Goal: Task Accomplishment & Management: Manage account settings

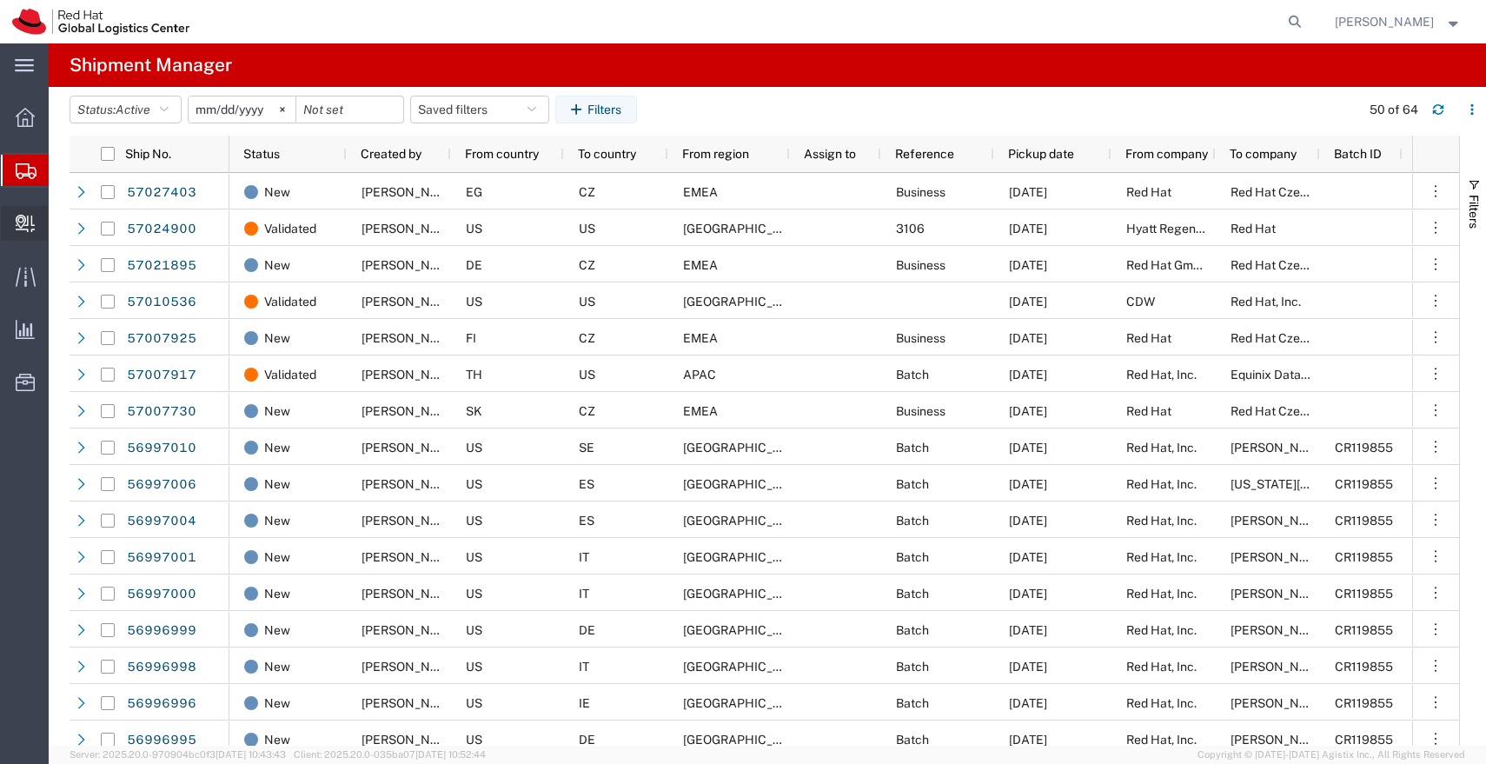
click at [0, 0] on span "Create Delivery" at bounding box center [0, 0] width 0 height 0
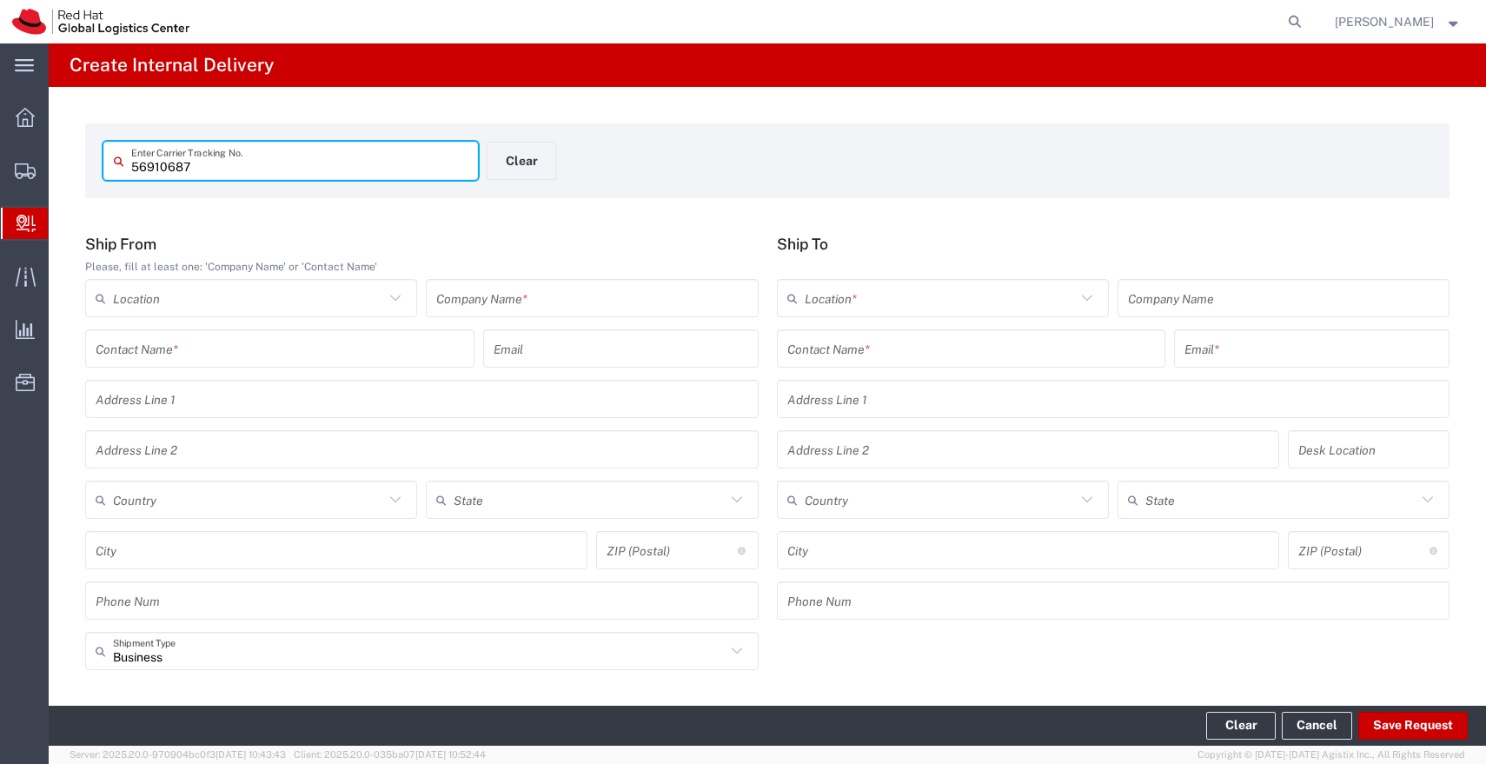
type input "56910687"
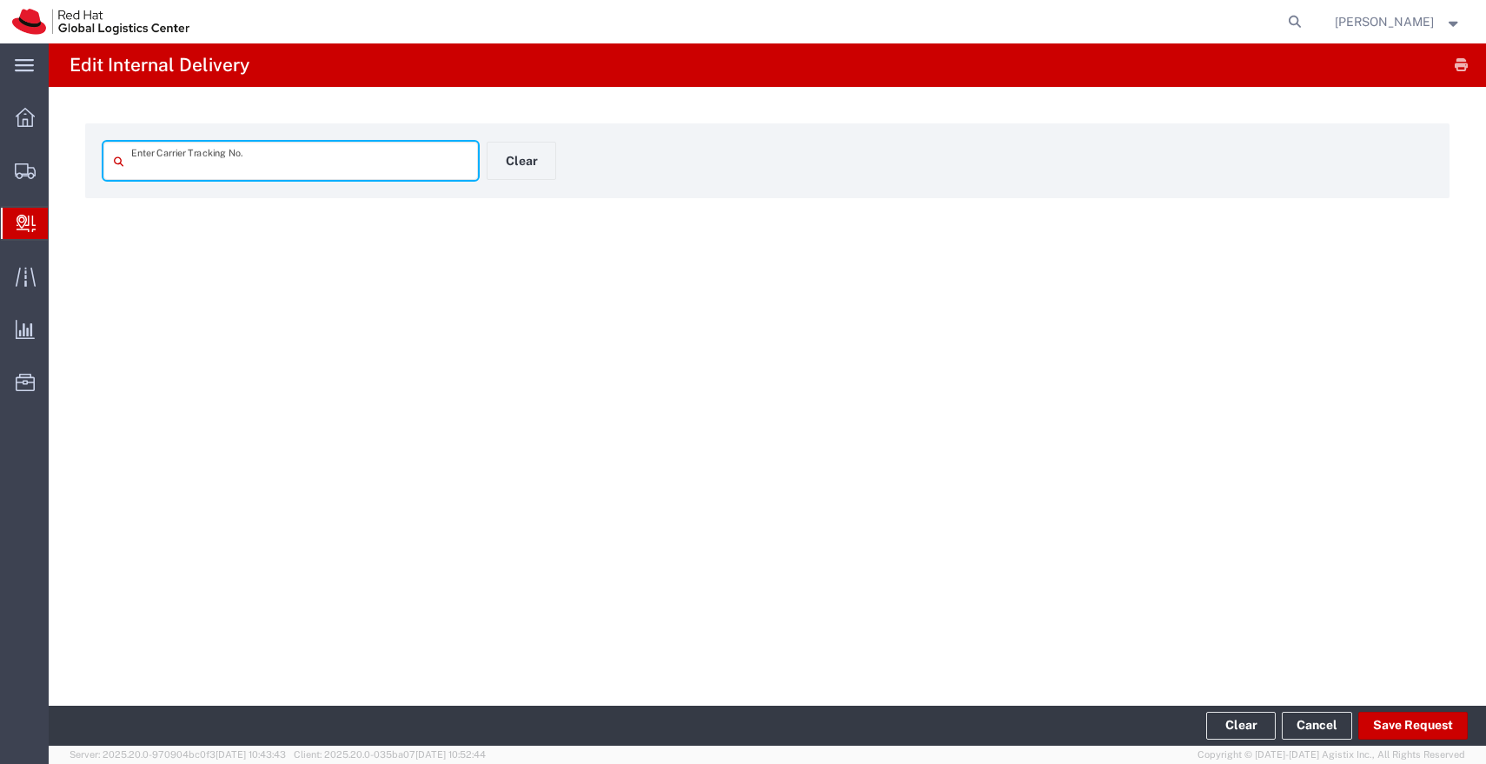
type input "56910687"
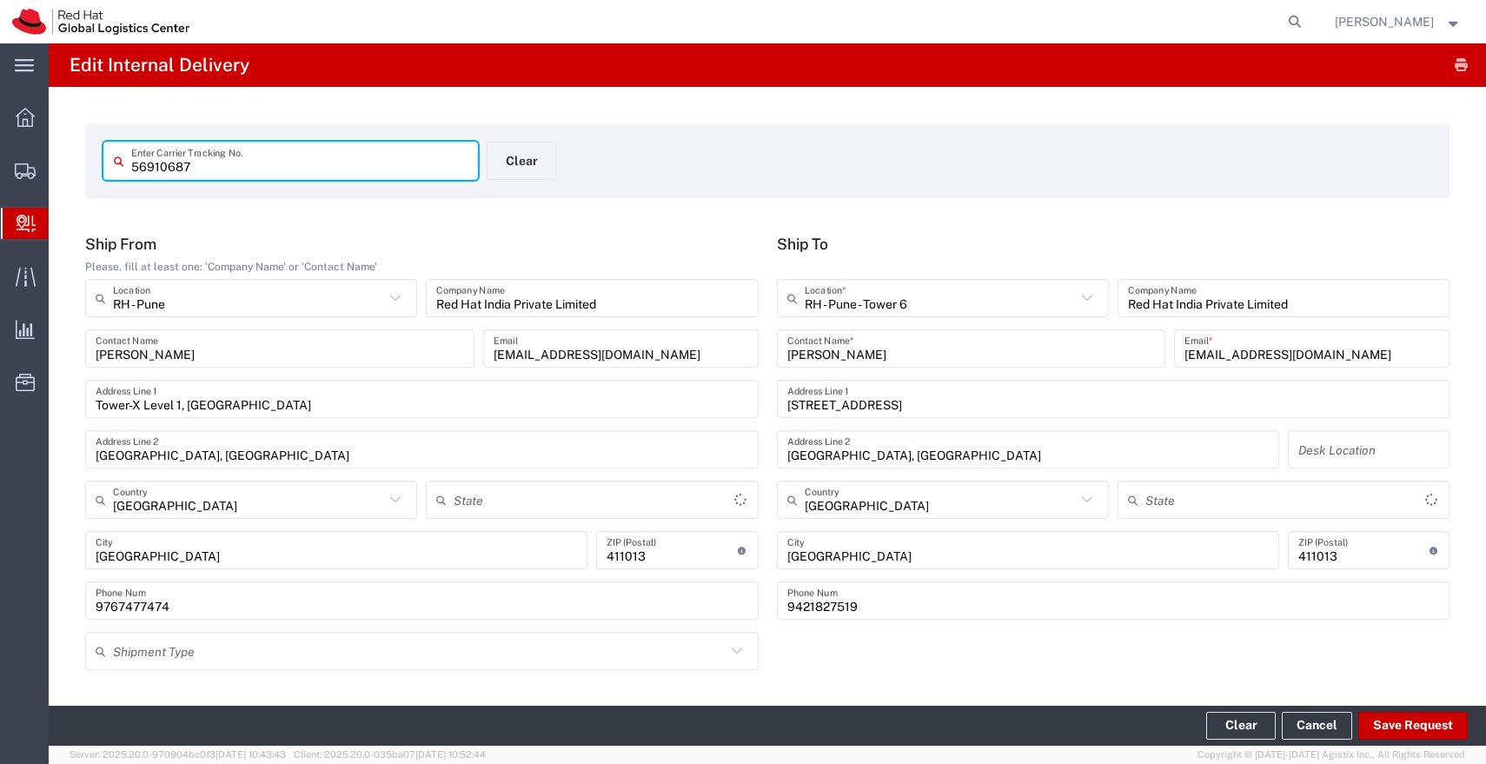
type input "Your Packaging"
type input "Mahārāshtra"
type input "IO_Ground"
type input "Mahārāshtra"
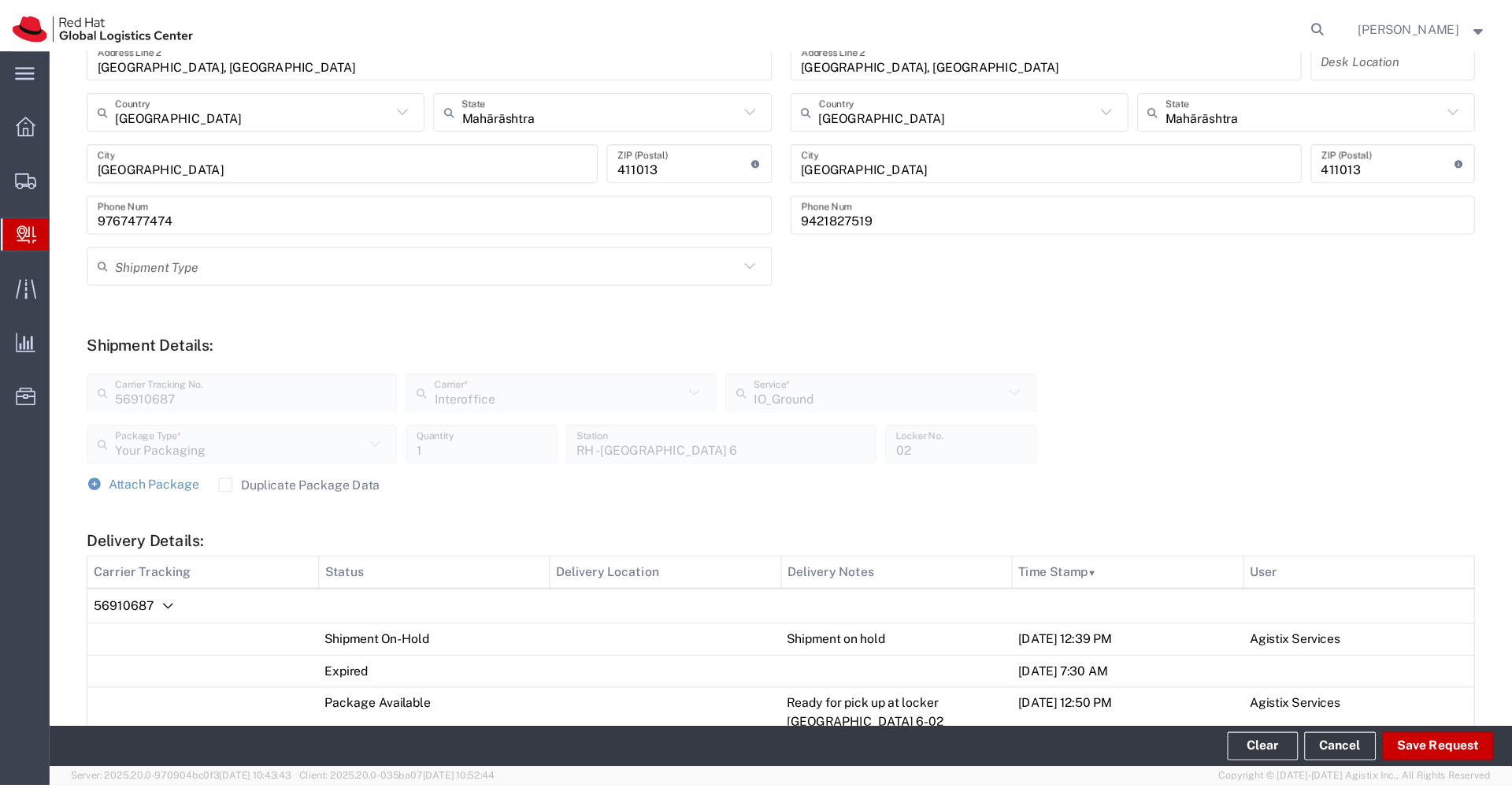
scroll to position [640, 0]
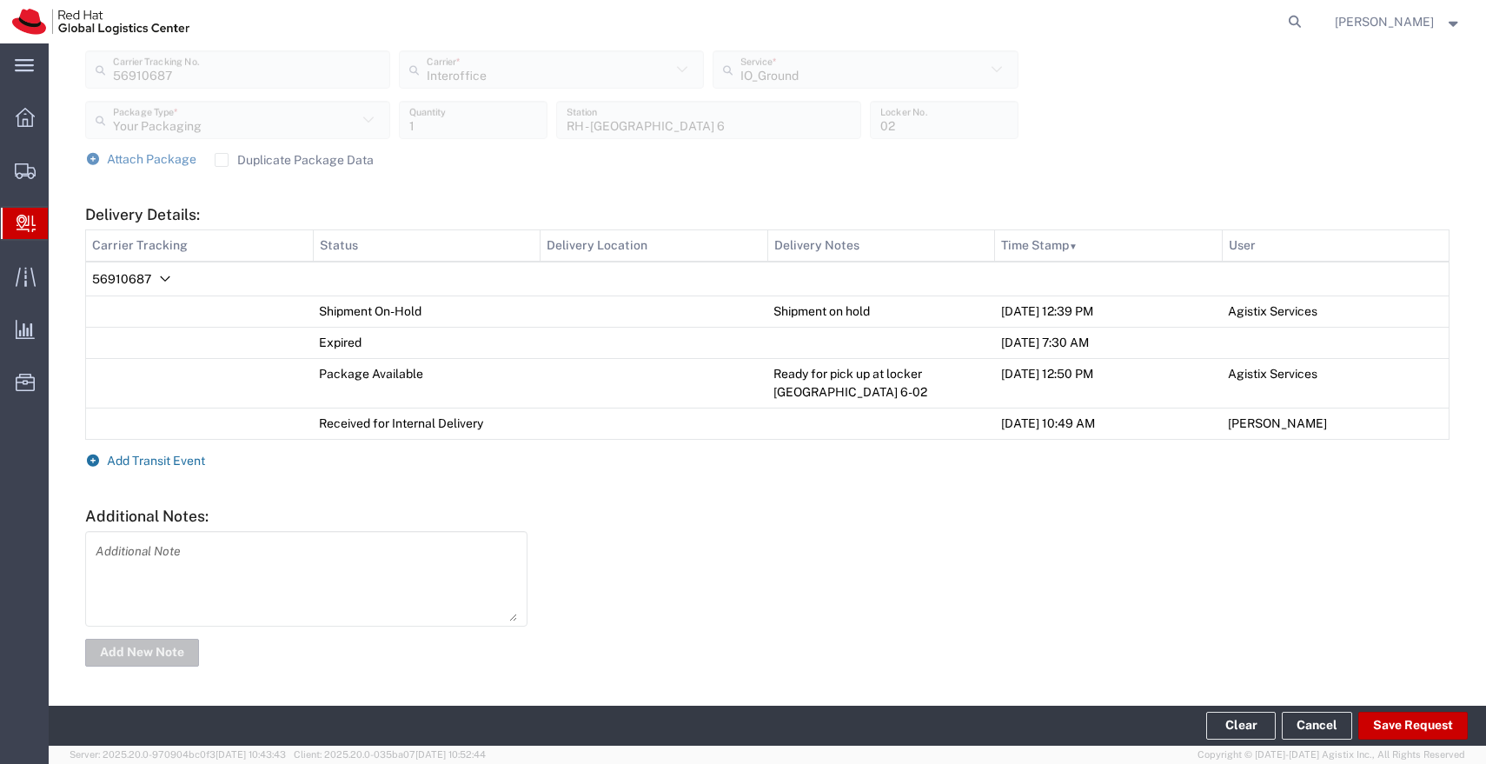
click at [167, 461] on span "Add Transit Event" at bounding box center [156, 461] width 98 height 14
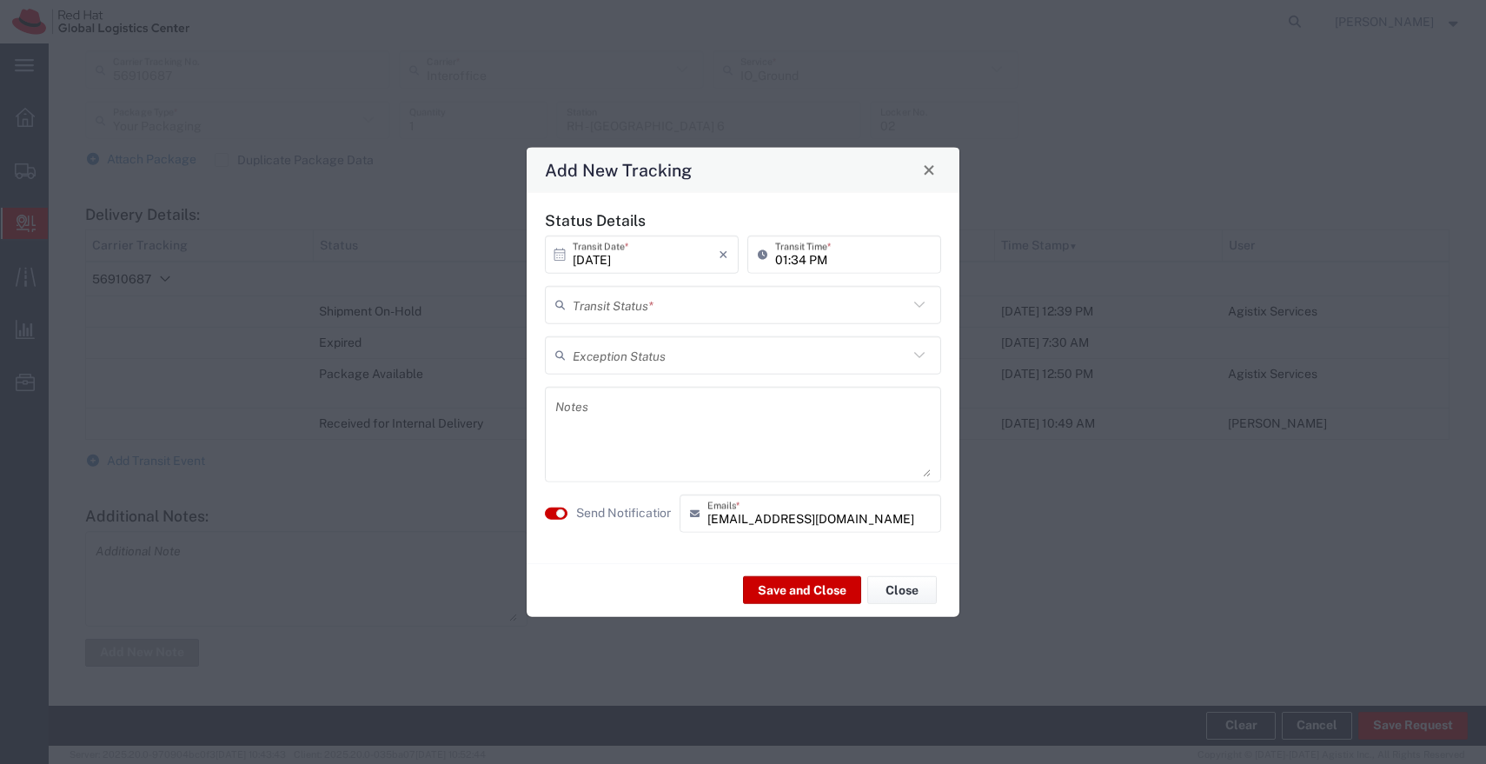
click at [731, 306] on input "text" at bounding box center [741, 304] width 336 height 30
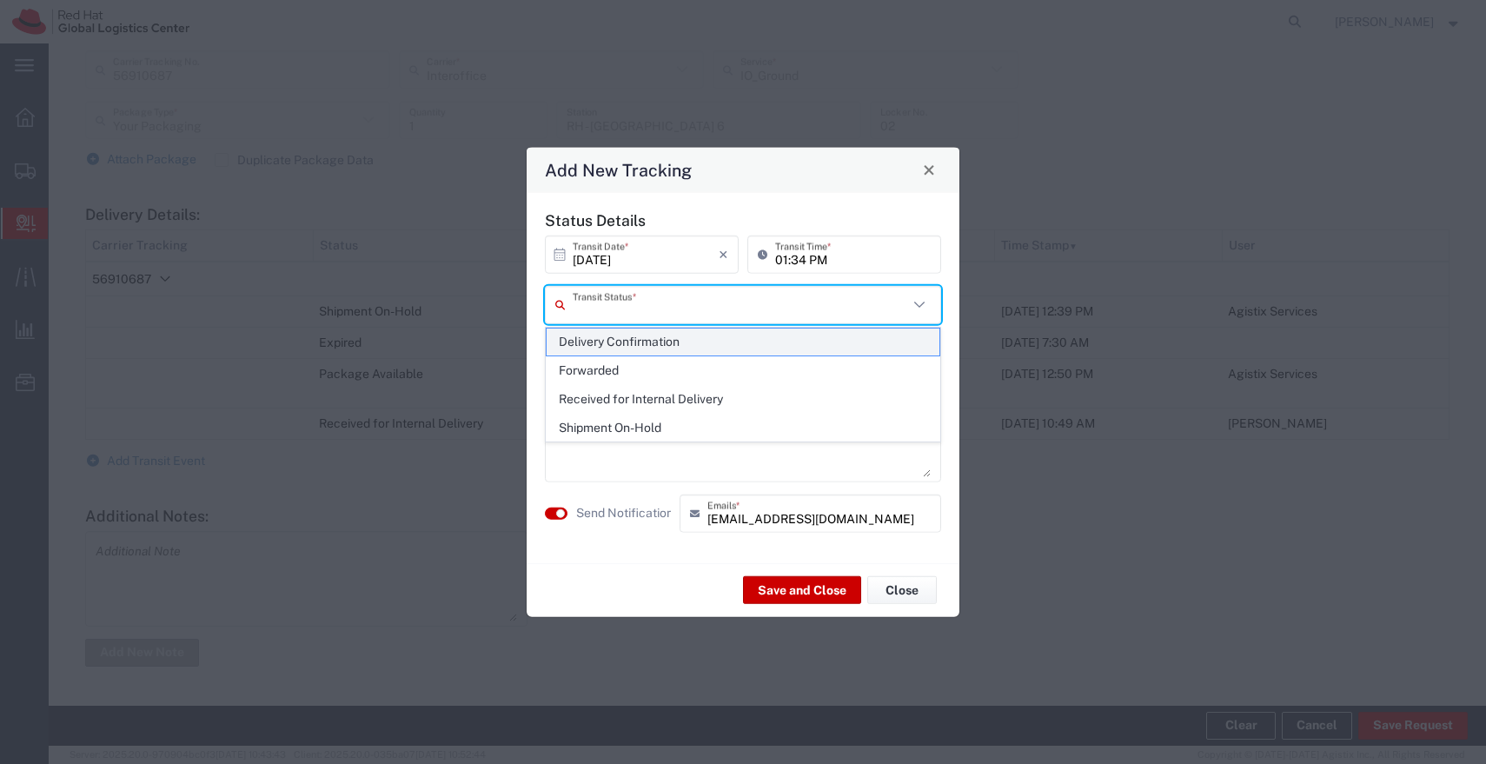
click at [675, 336] on span "Delivery Confirmation" at bounding box center [743, 342] width 393 height 27
type input "Delivery Confirmation"
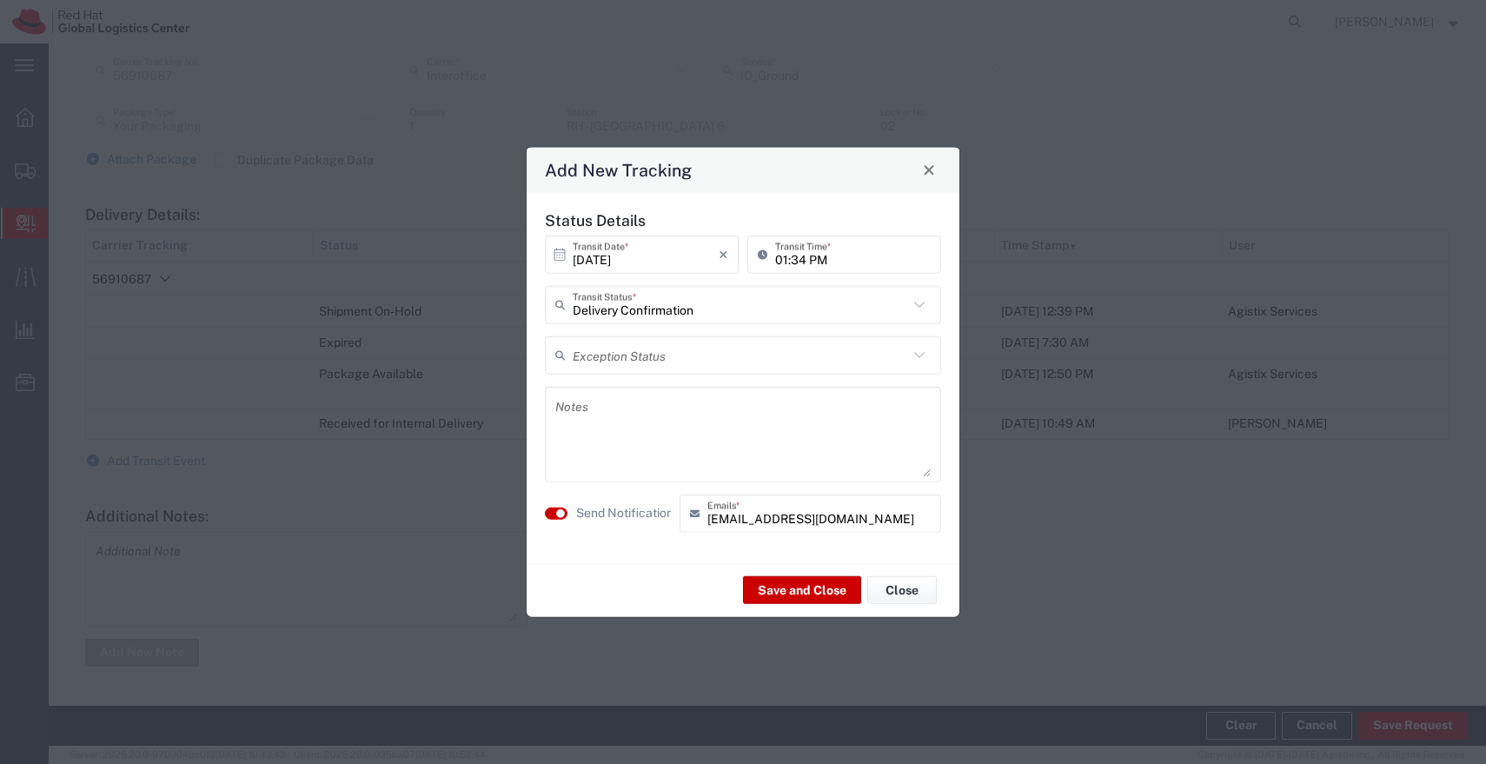
click at [608, 415] on textarea at bounding box center [743, 433] width 376 height 85
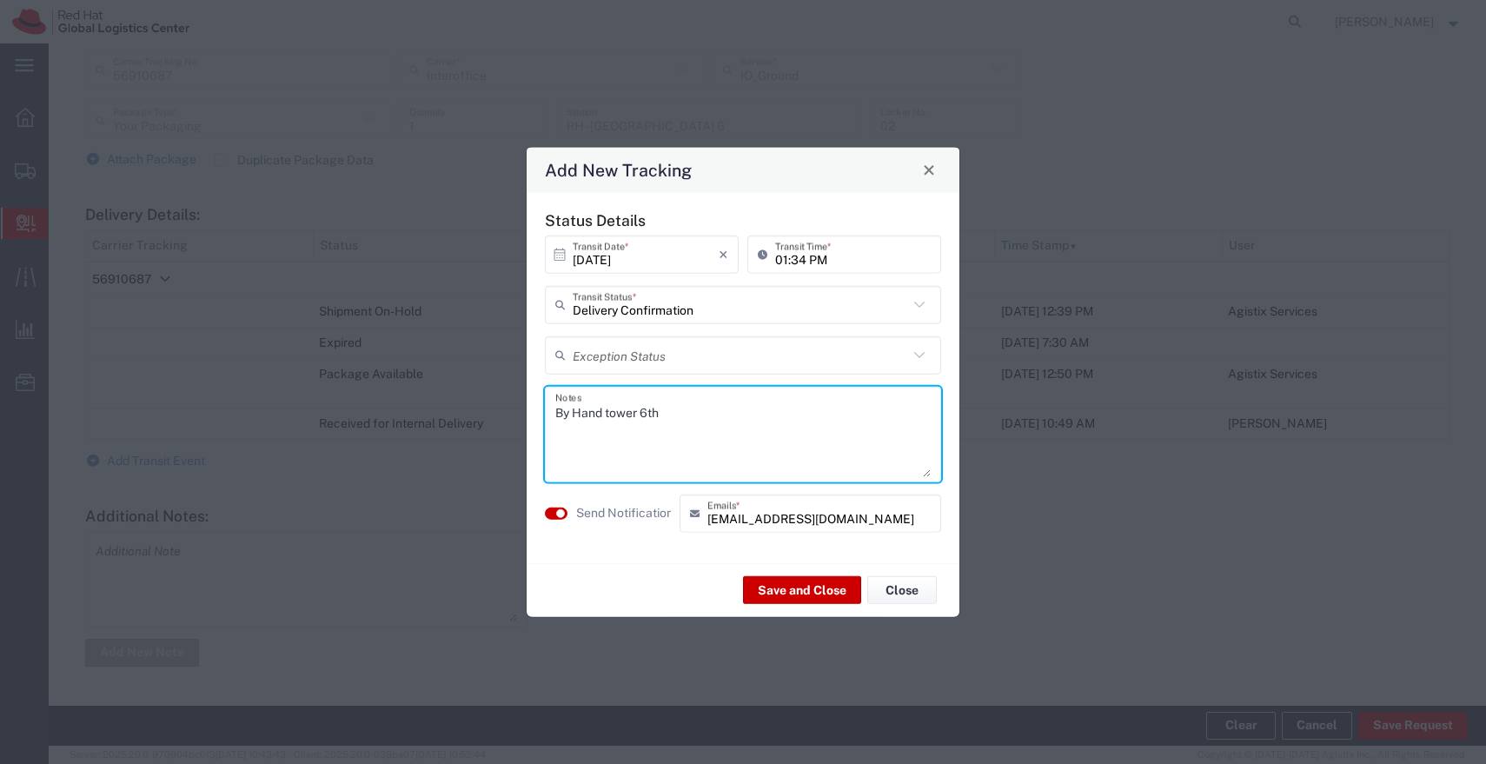
type textarea "By Hand tower 6th."
click at [776, 588] on button "Save and Close" at bounding box center [802, 590] width 118 height 28
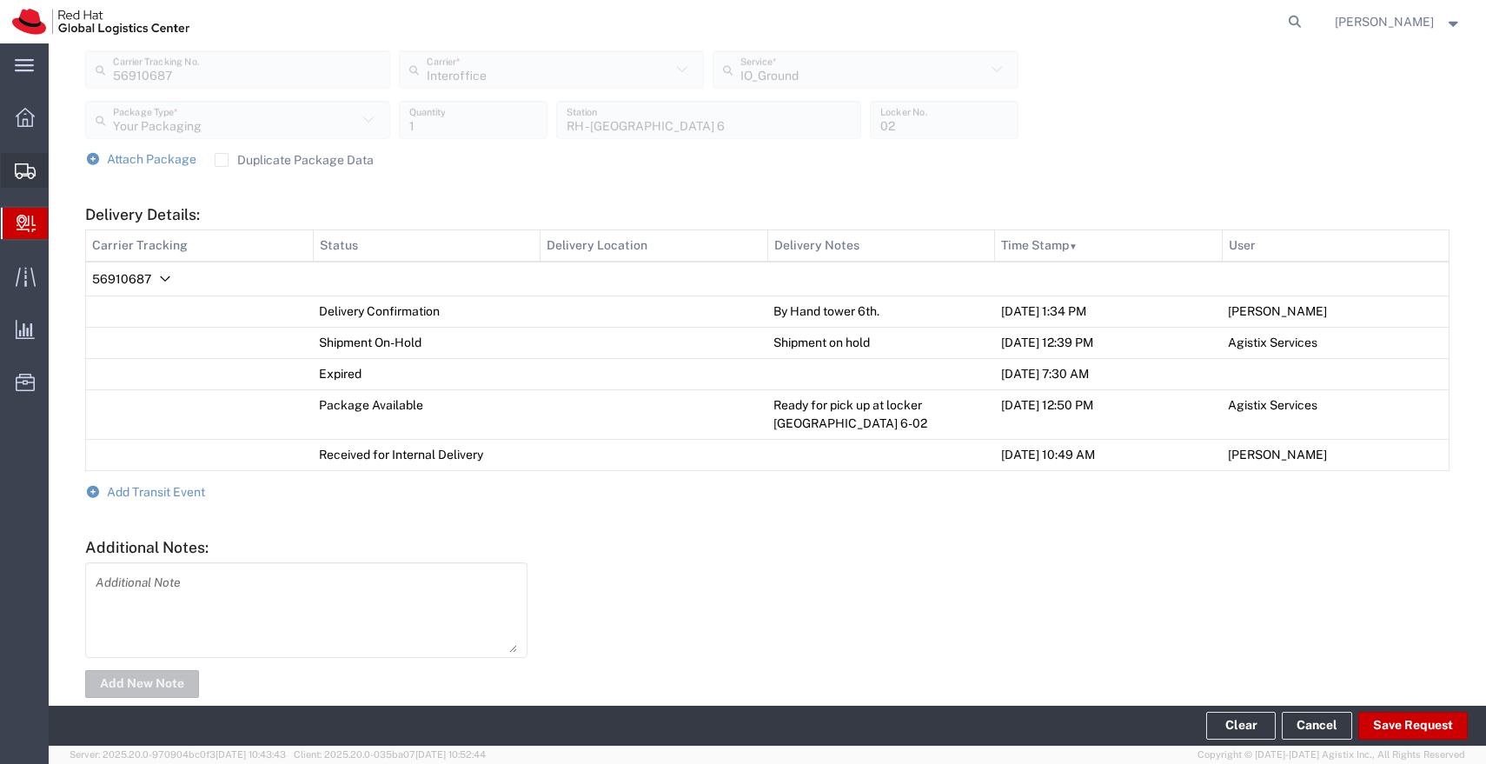
click at [30, 174] on icon at bounding box center [25, 171] width 21 height 16
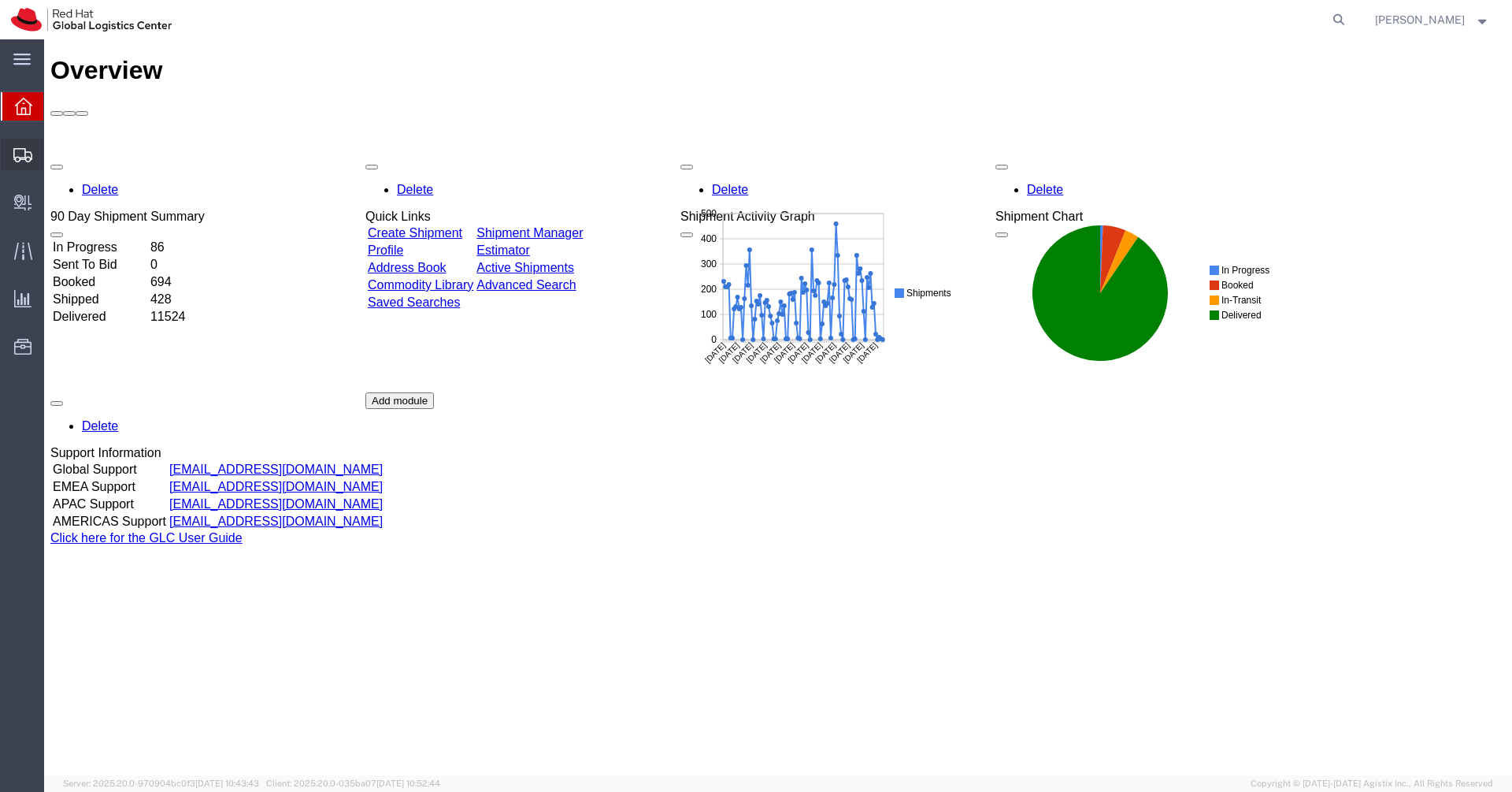
click at [54, 155] on span "Shipments" at bounding box center [49, 154] width 11 height 32
